Goal: Information Seeking & Learning: Find specific fact

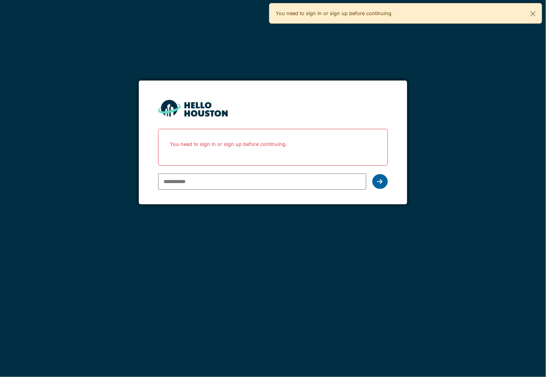
type input "**********"
click at [381, 182] on icon at bounding box center [380, 181] width 5 height 6
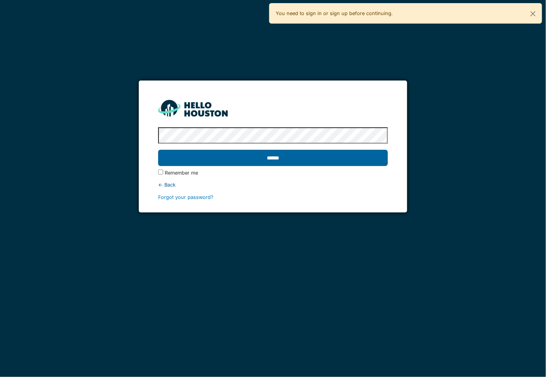
click at [303, 160] on input "******" at bounding box center [272, 158] width 229 height 16
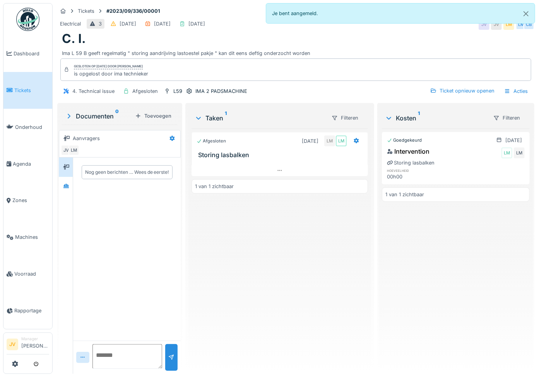
click at [36, 87] on span "Tickets" at bounding box center [31, 90] width 35 height 7
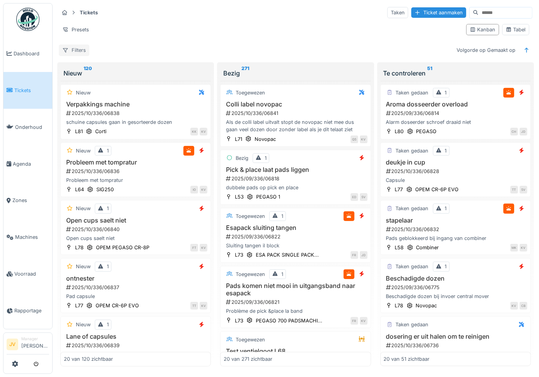
click at [81, 44] on div "Filters" at bounding box center [74, 49] width 31 height 11
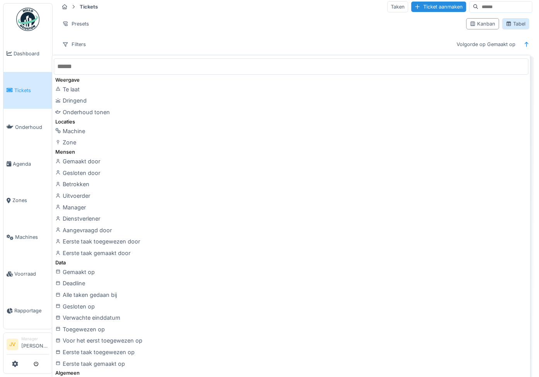
click at [515, 22] on div "Tabel" at bounding box center [516, 23] width 20 height 7
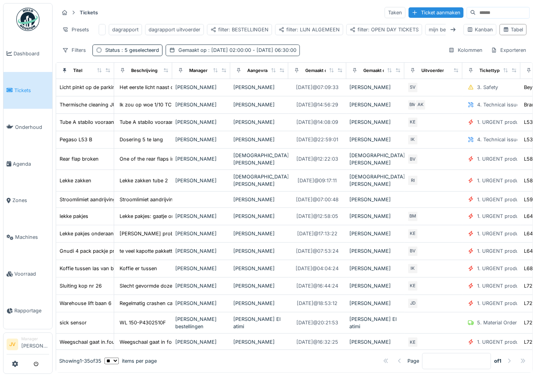
click at [214, 53] on span ": 29-9-2025 02:00:00 - 30-9-2025 06:30:00" at bounding box center [252, 50] width 90 height 6
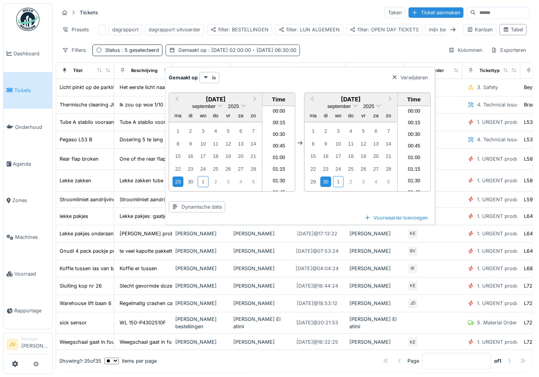
scroll to position [265, 0]
click at [204, 179] on div "1" at bounding box center [203, 181] width 10 height 11
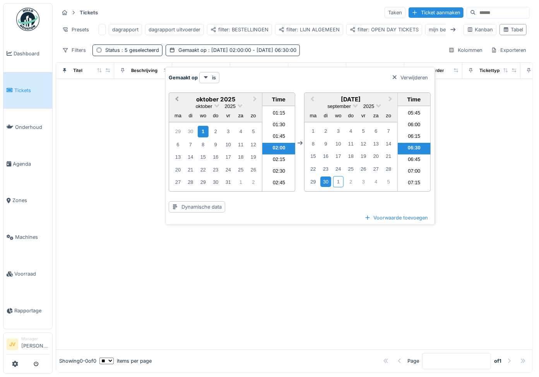
click at [177, 99] on span "Previous Month" at bounding box center [177, 99] width 0 height 9
click at [190, 181] on div "30" at bounding box center [190, 181] width 10 height 10
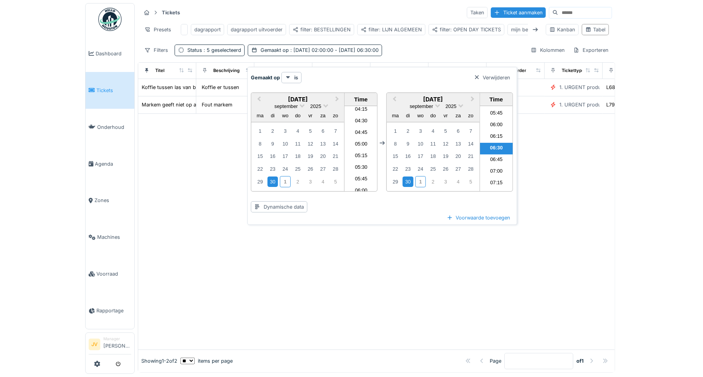
scroll to position [201, 0]
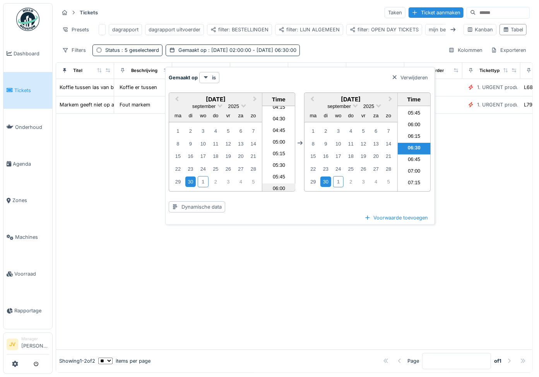
click at [275, 186] on li "06:00" at bounding box center [278, 189] width 33 height 12
click at [339, 181] on div "1" at bounding box center [338, 181] width 10 height 11
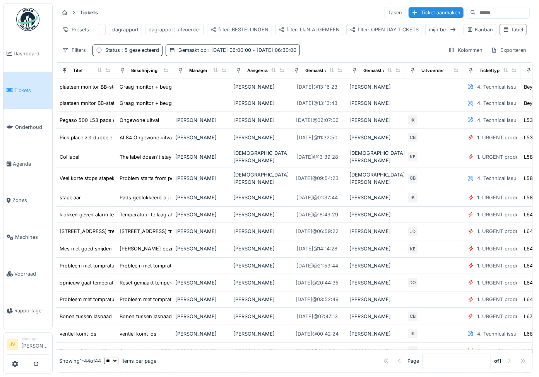
click at [356, 48] on div "Tickets Taken Ticket aanmaken Presets dagrapport dagrapport uitvoerder filter: …" at bounding box center [294, 31] width 477 height 56
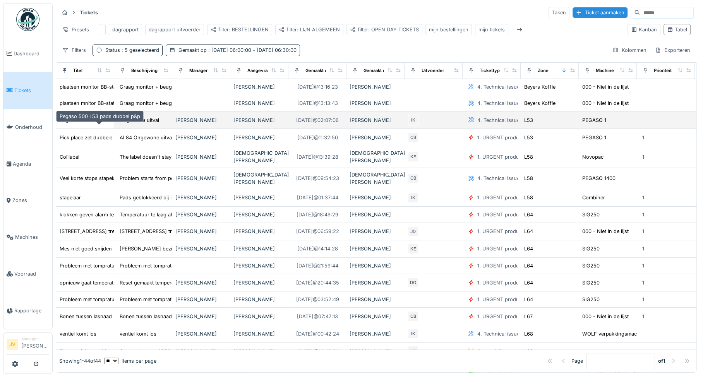
click at [85, 124] on div "Pegaso 500 L53 pads dubbel p&p" at bounding box center [100, 119] width 80 height 7
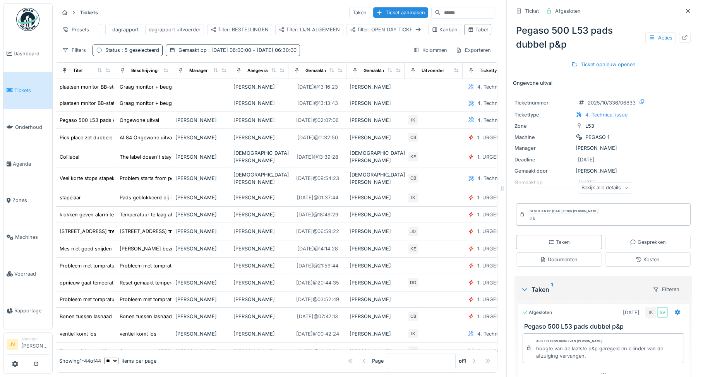
scroll to position [29, 0]
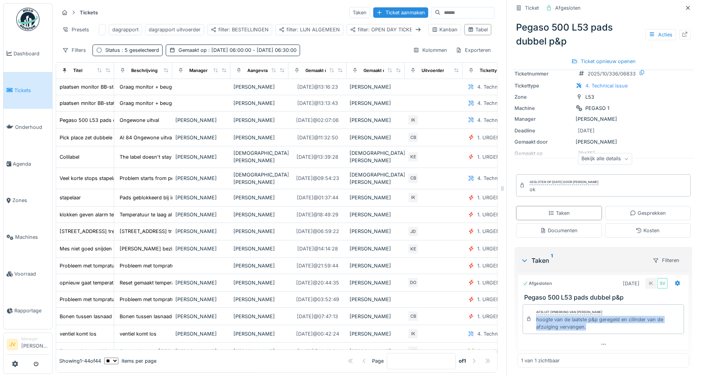
drag, startPoint x: 528, startPoint y: 318, endPoint x: 635, endPoint y: 325, distance: 107.0
click at [539, 325] on div "hoogte van de laatste p&p geregeld en cilinder van de afzuiging vervangen." at bounding box center [608, 323] width 144 height 15
copy div "hoogte van de laatste p&p geregeld en cilinder van de afzuiging vervangen."
